Goal: Task Accomplishment & Management: Use online tool/utility

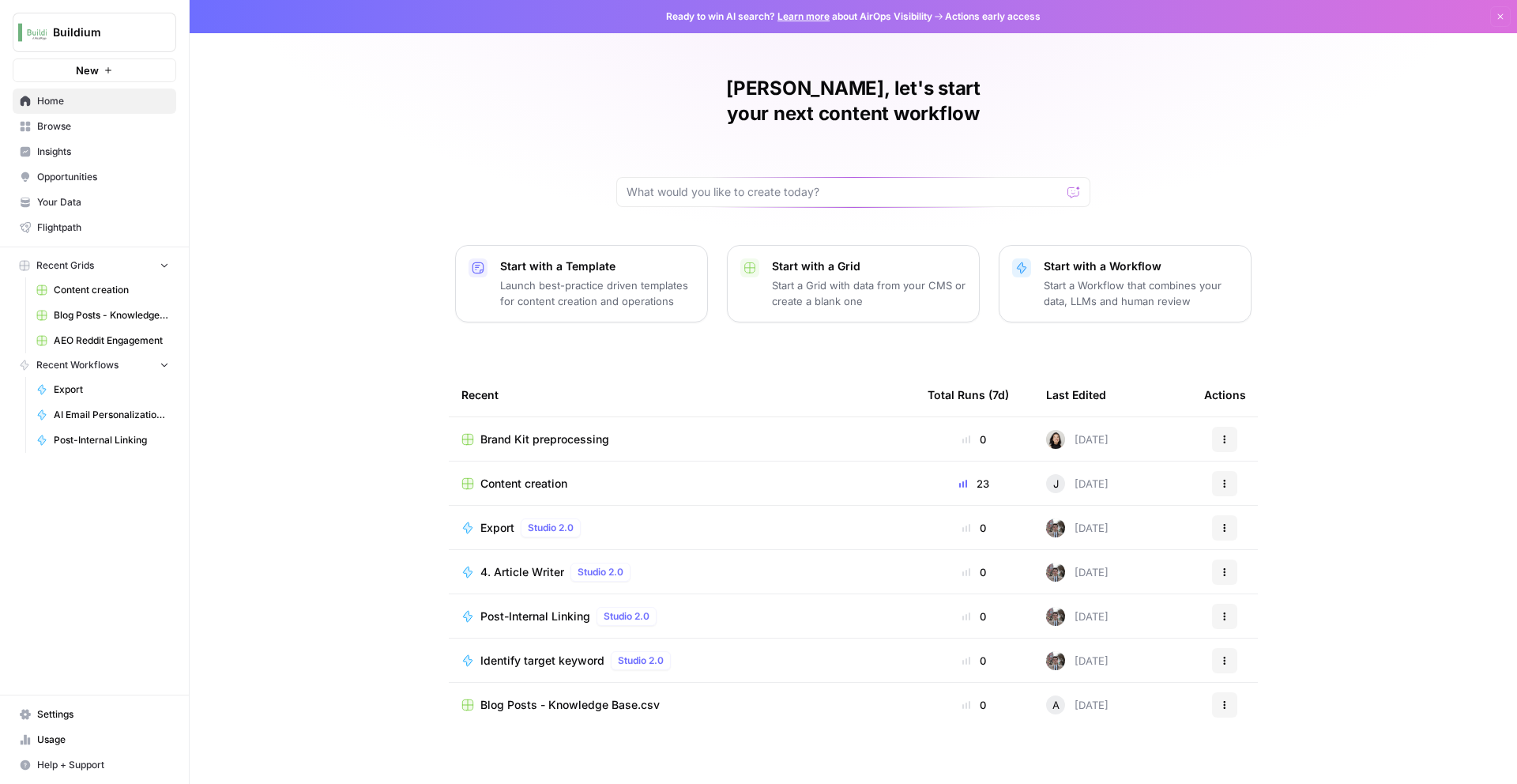
click at [59, 23] on button "Buildium" at bounding box center [95, 32] width 164 height 40
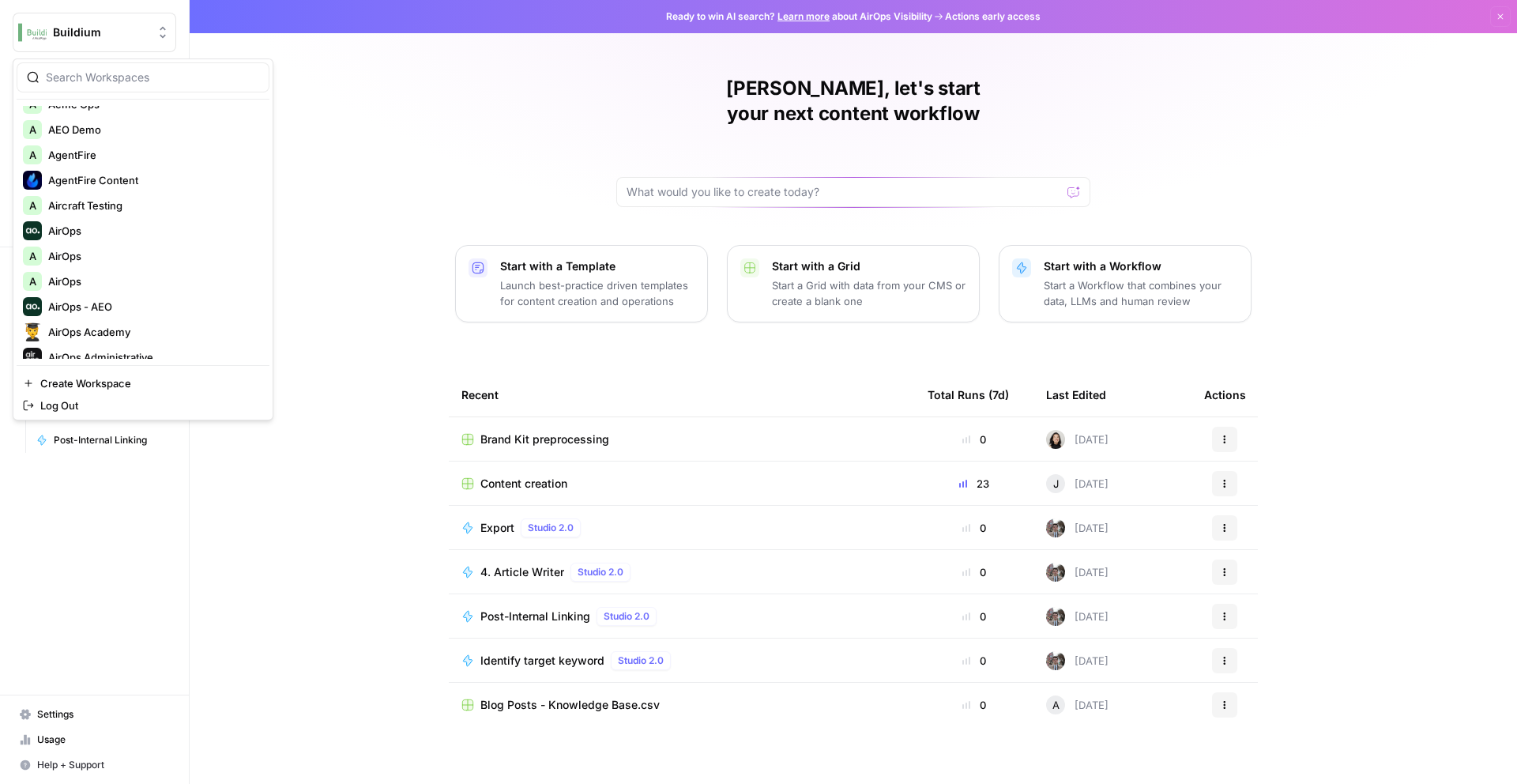
scroll to position [66, 0]
click at [92, 237] on span "AirOps" at bounding box center [153, 230] width 209 height 16
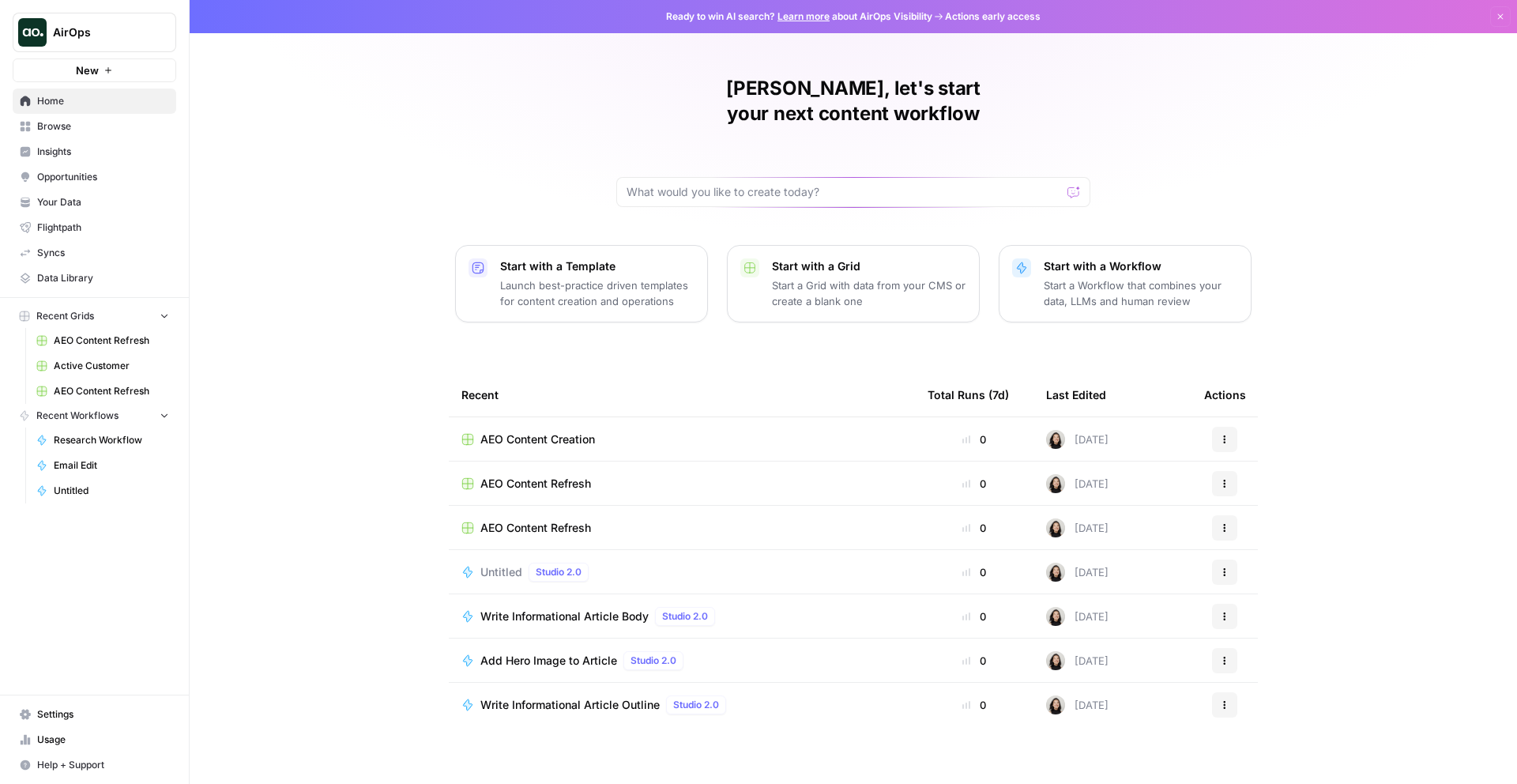
click at [100, 123] on span "Browse" at bounding box center [103, 127] width 132 height 14
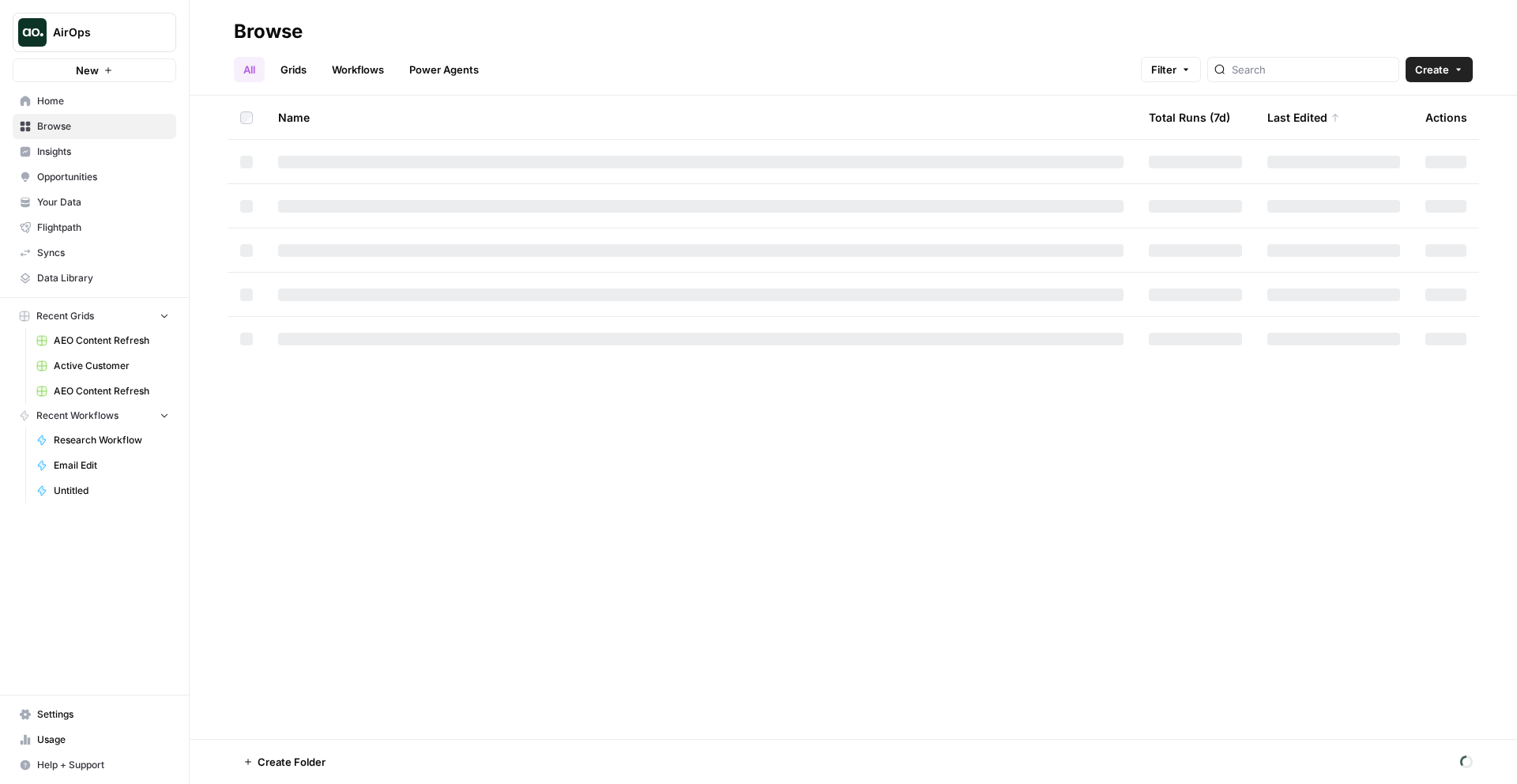
click at [352, 69] on link "Workflows" at bounding box center [357, 69] width 71 height 25
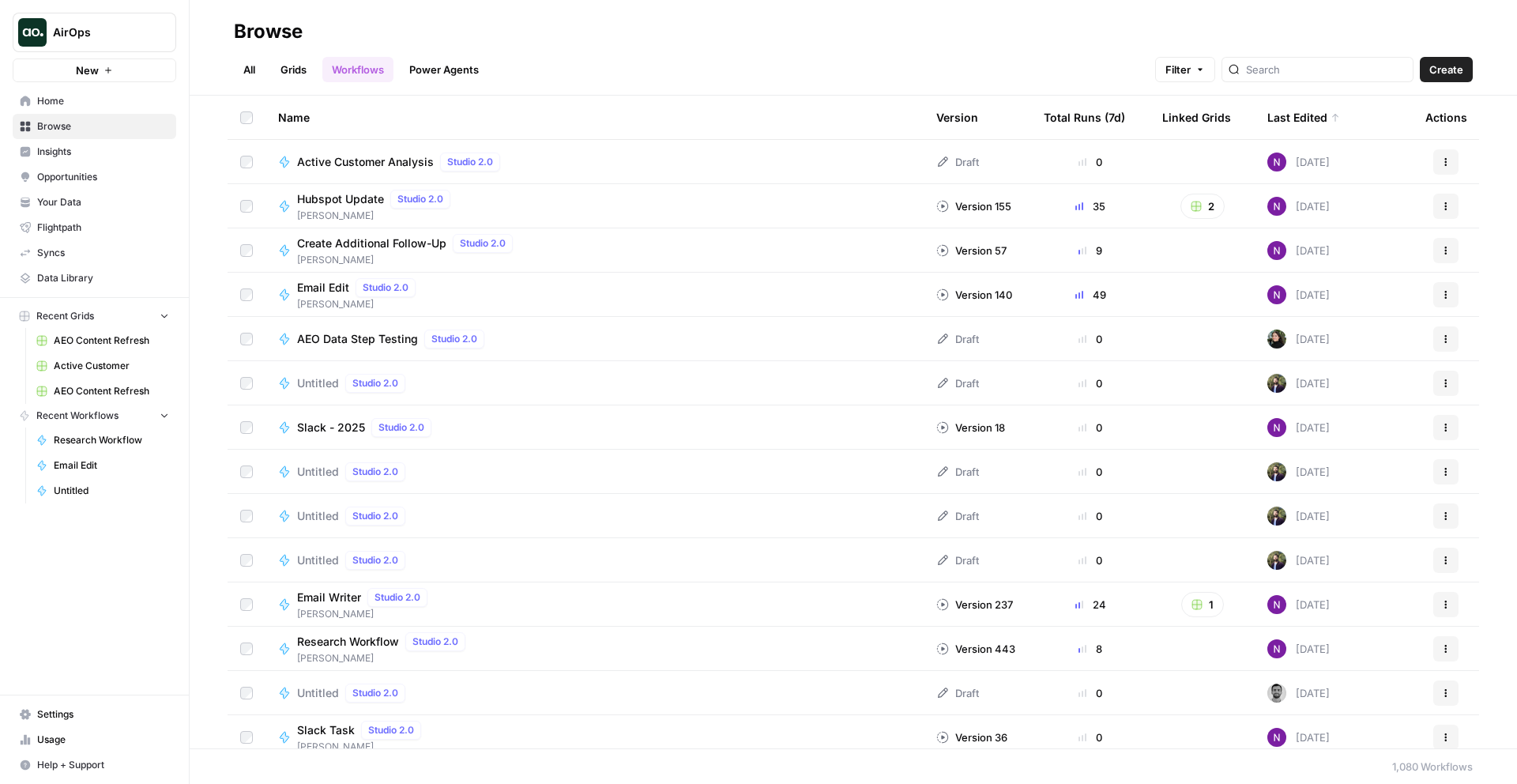
click at [1436, 77] on span "Create" at bounding box center [1447, 69] width 34 height 16
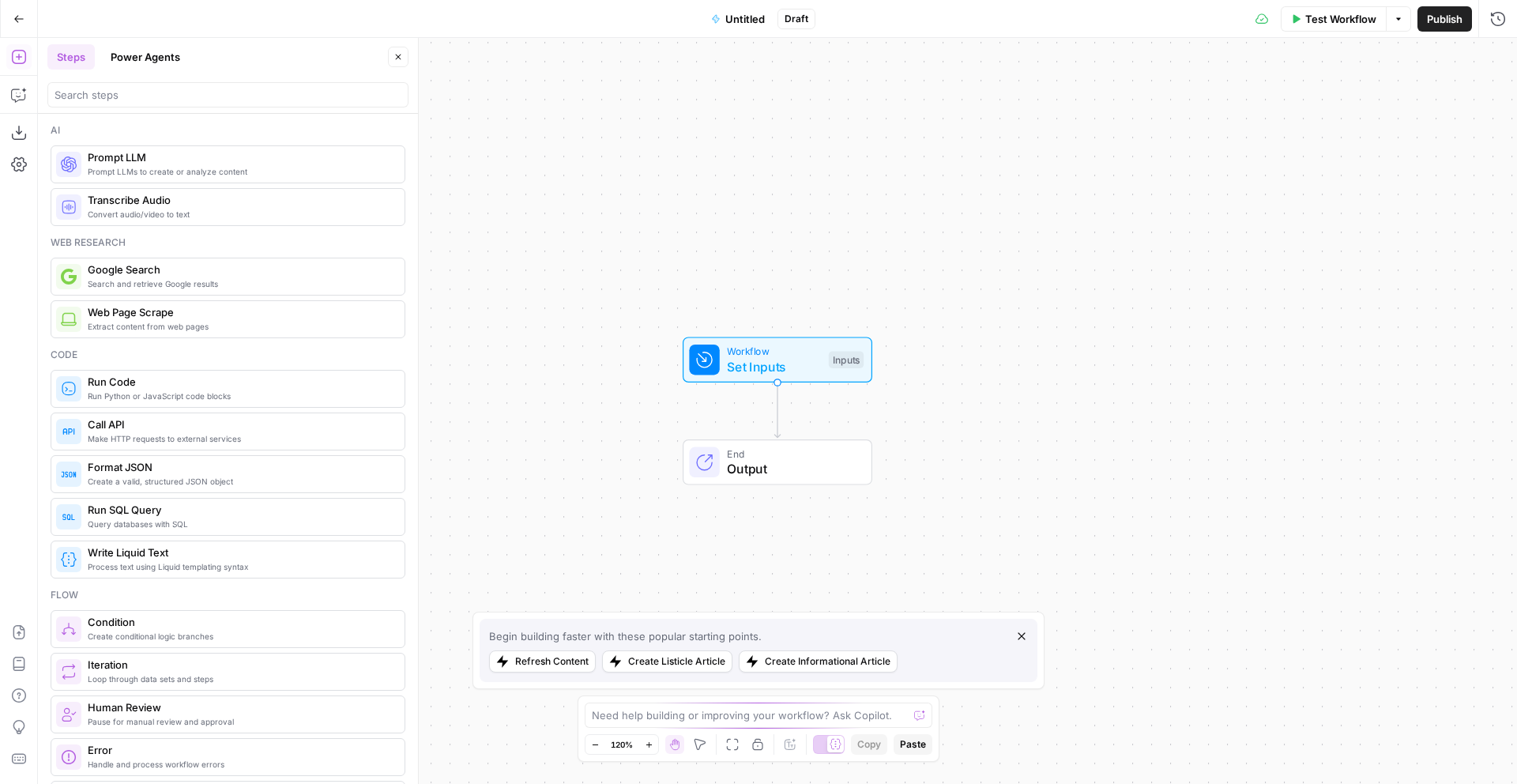
scroll to position [61, 0]
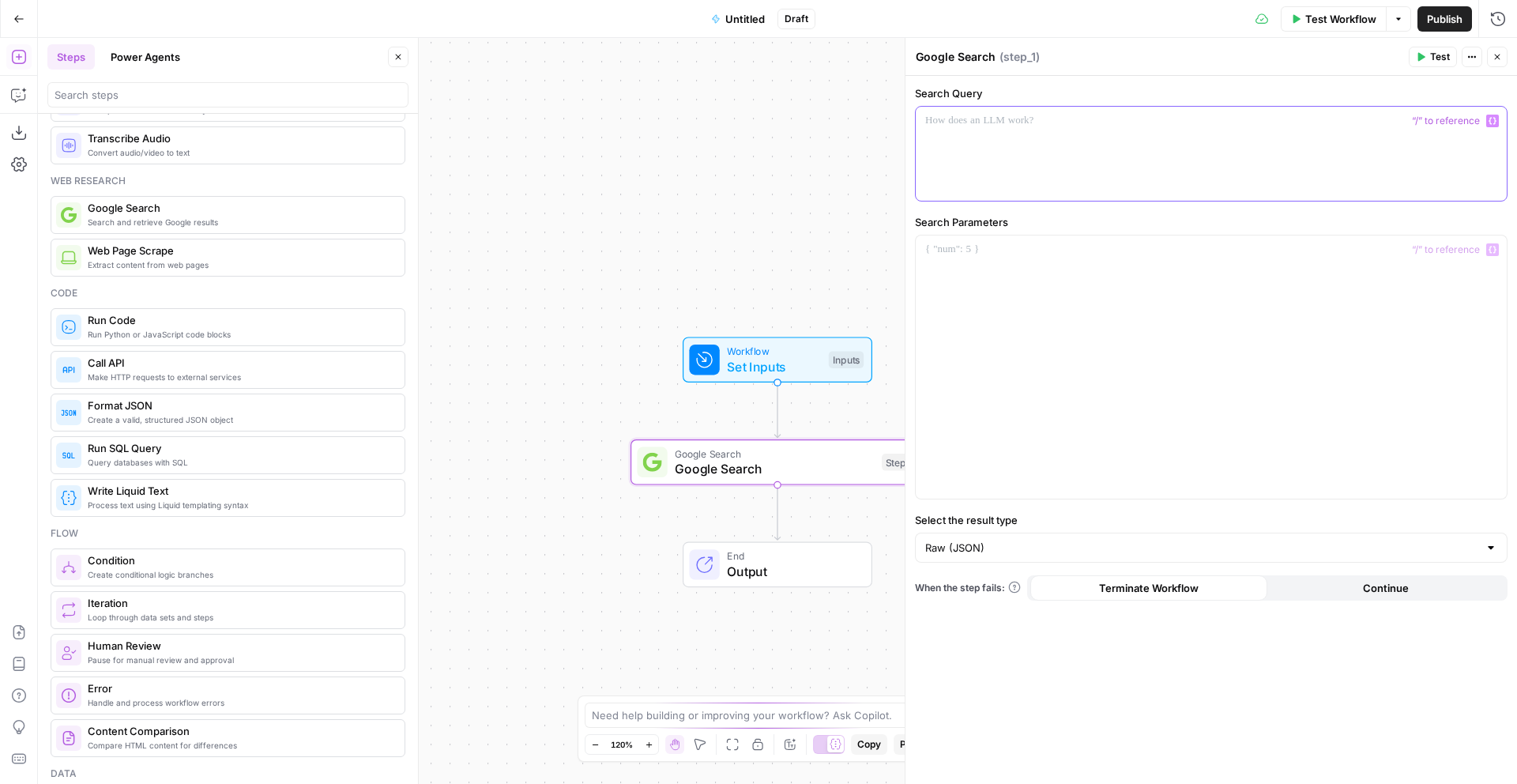
click at [1065, 146] on div at bounding box center [1211, 153] width 591 height 94
click at [1132, 249] on p at bounding box center [1211, 250] width 572 height 16
click at [1424, 64] on button "Test" at bounding box center [1433, 57] width 49 height 21
